Goal: Information Seeking & Learning: Learn about a topic

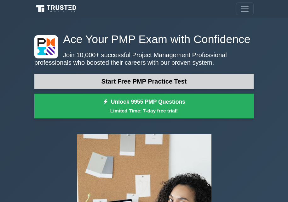
click at [155, 82] on link "Start Free PMP Practice Test" at bounding box center [143, 81] width 219 height 15
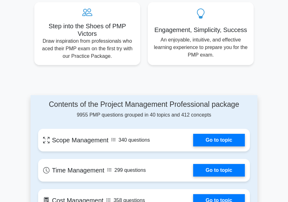
scroll to position [407, 0]
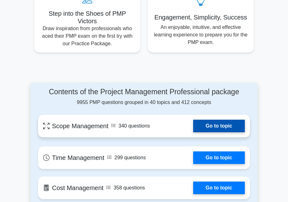
click at [218, 132] on link "Go to topic" at bounding box center [219, 126] width 52 height 13
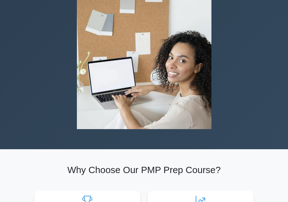
scroll to position [130, 0]
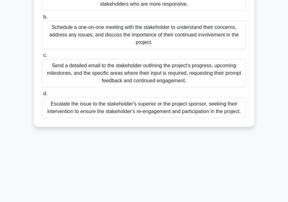
scroll to position [135, 0]
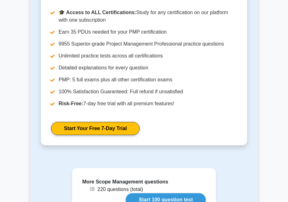
scroll to position [789, 0]
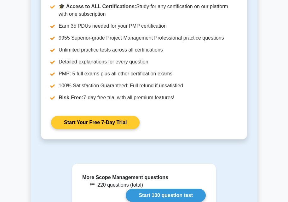
click at [124, 121] on link "Start Your Free 7-Day Trial" at bounding box center [95, 122] width 88 height 13
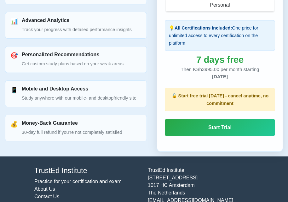
scroll to position [486, 0]
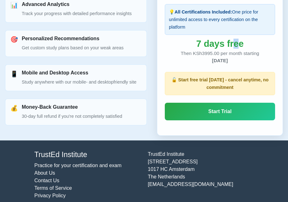
click at [236, 40] on div "7 days free" at bounding box center [220, 44] width 110 height 8
